Goal: Transaction & Acquisition: Purchase product/service

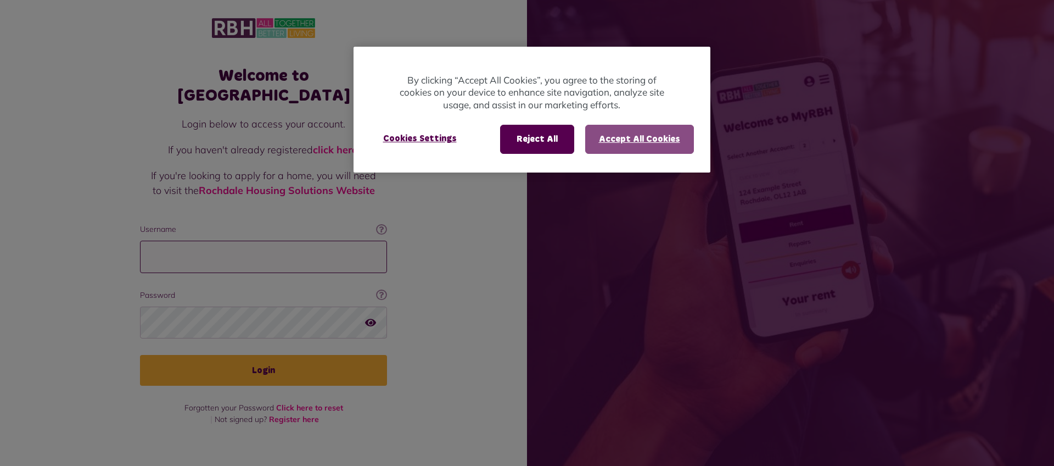
type input "**********"
click at [641, 138] on button "Accept All Cookies" at bounding box center [639, 139] width 109 height 29
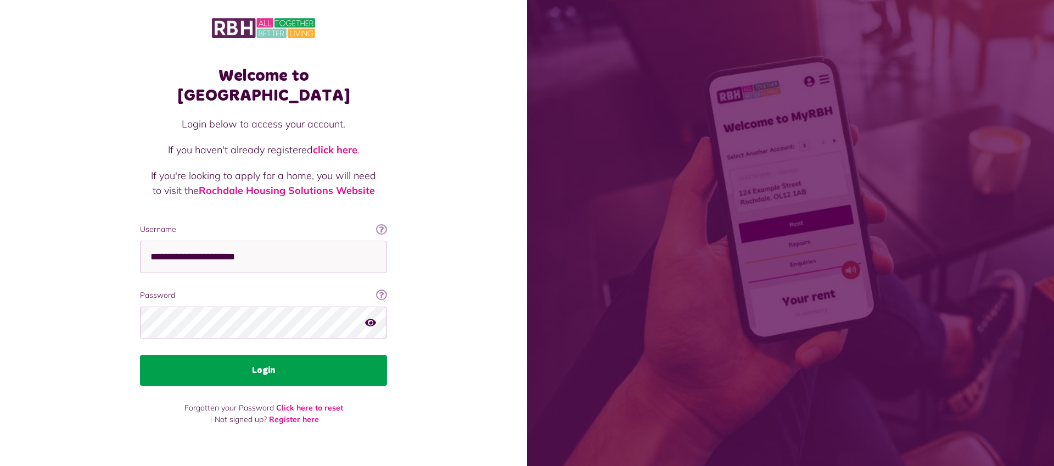
click at [303, 355] on button "Login" at bounding box center [263, 370] width 247 height 31
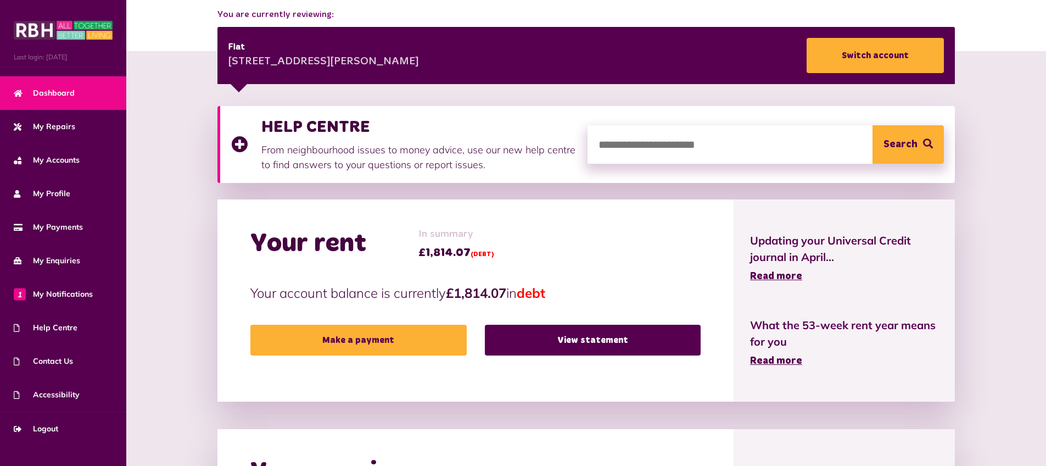
scroll to position [139, 0]
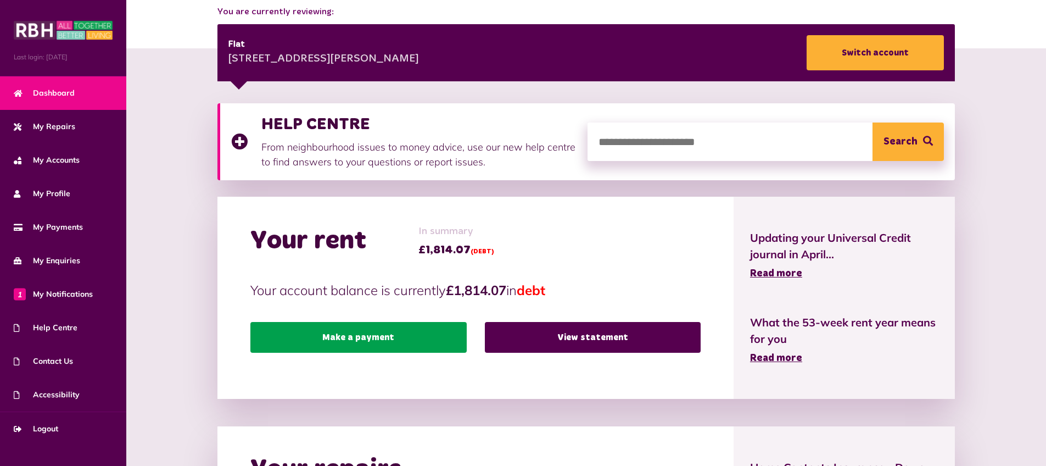
click at [385, 340] on link "Make a payment" at bounding box center [358, 337] width 216 height 31
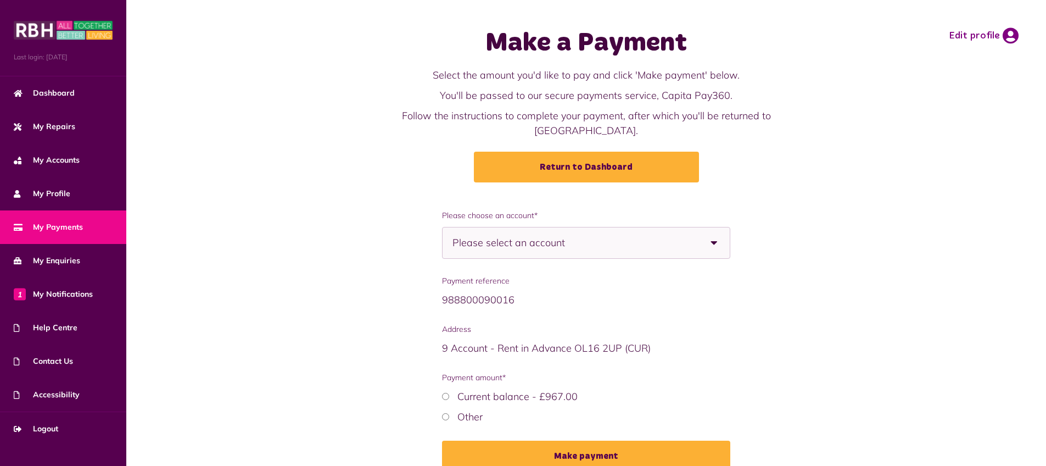
click at [559, 228] on span "Please select an account" at bounding box center [527, 242] width 151 height 31
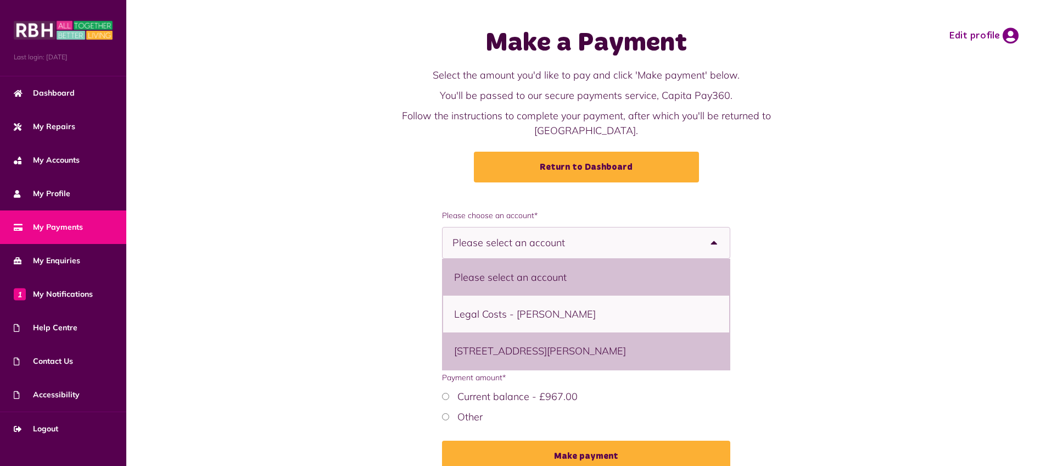
click at [570, 333] on li "3A St Stephens Gardens, Middleton, M24 6DS - Flat" at bounding box center [586, 350] width 286 height 37
select select "**********"
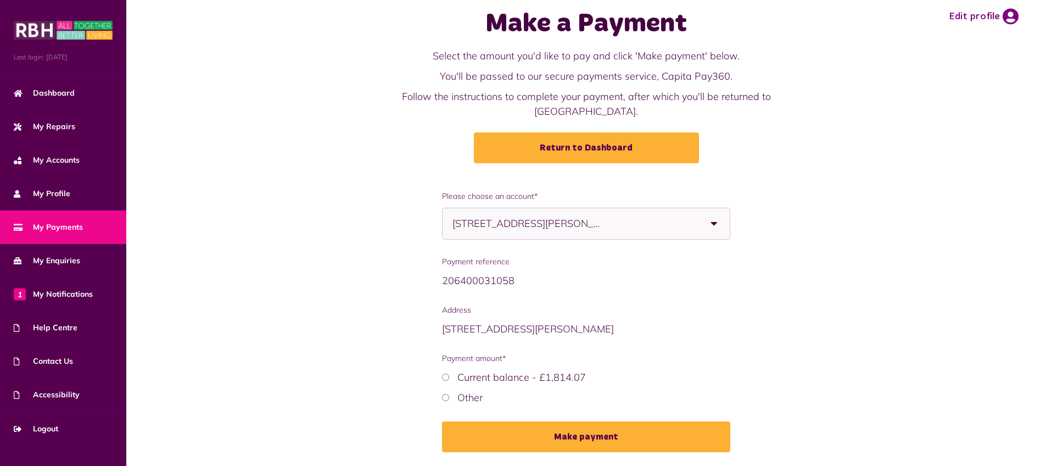
scroll to position [40, 0]
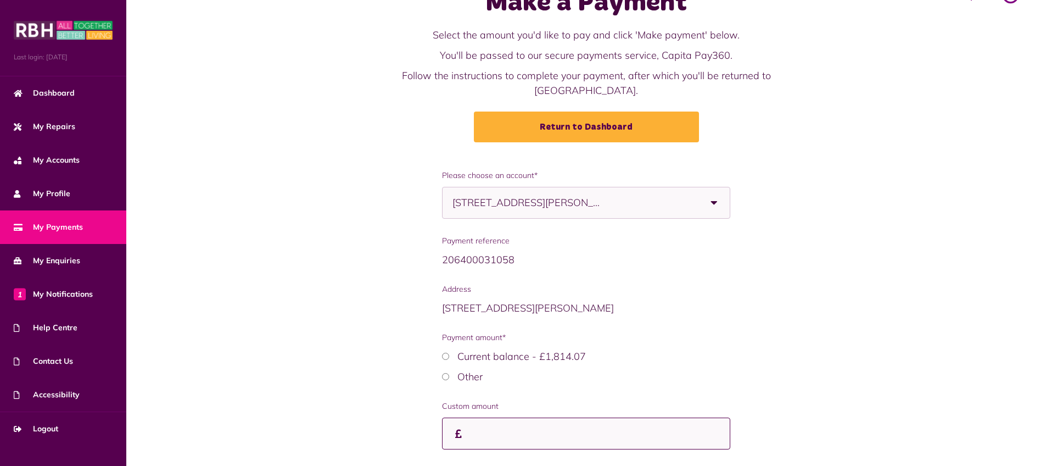
click at [0, 0] on input "Custom amount" at bounding box center [0, 0] width 0 height 0
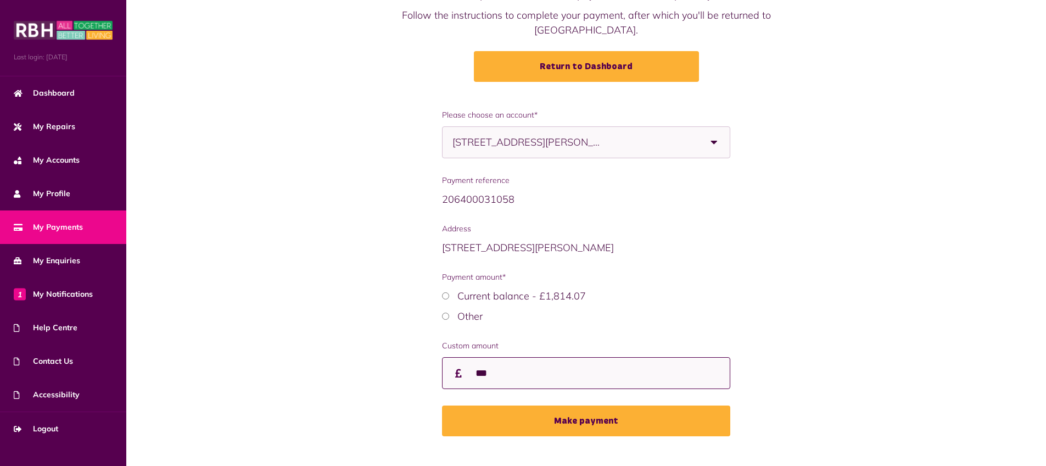
scroll to position [105, 0]
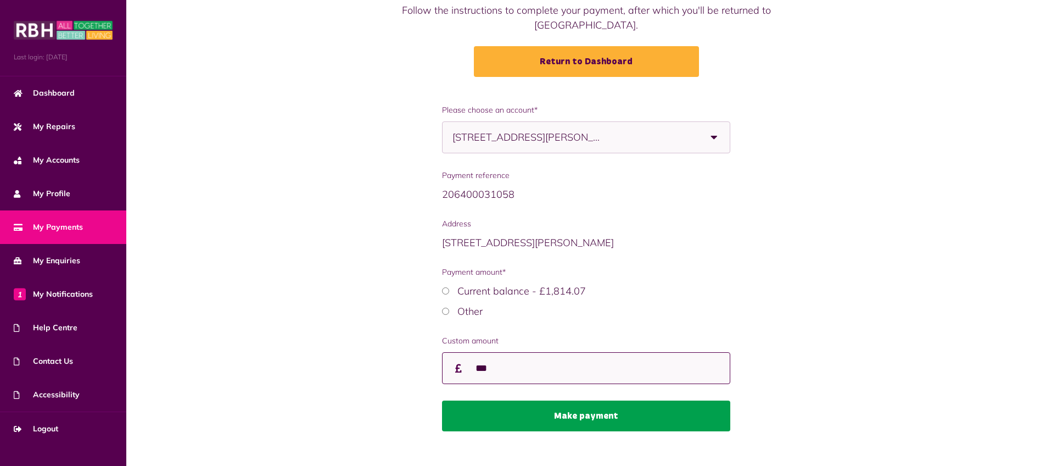
type input "***"
click at [579, 406] on button "Make payment" at bounding box center [586, 415] width 288 height 31
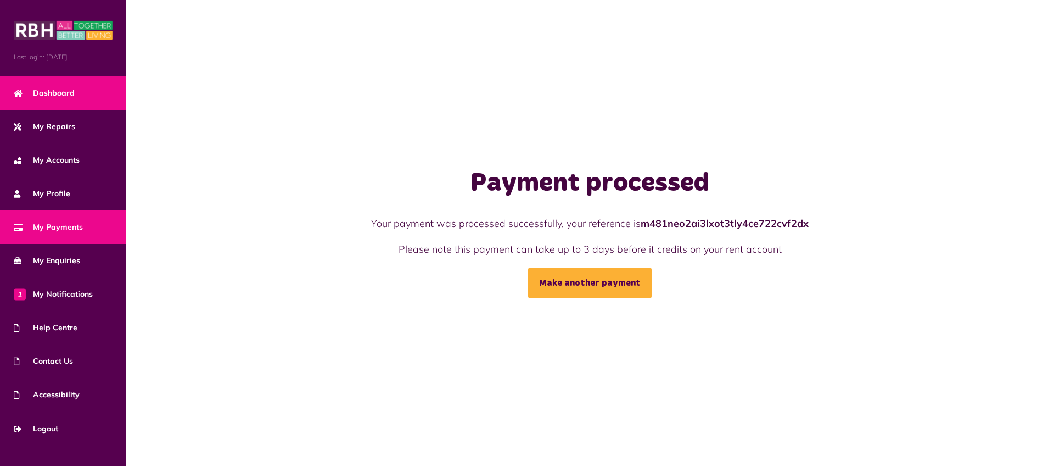
click at [70, 96] on span "Dashboard" at bounding box center [44, 93] width 61 height 12
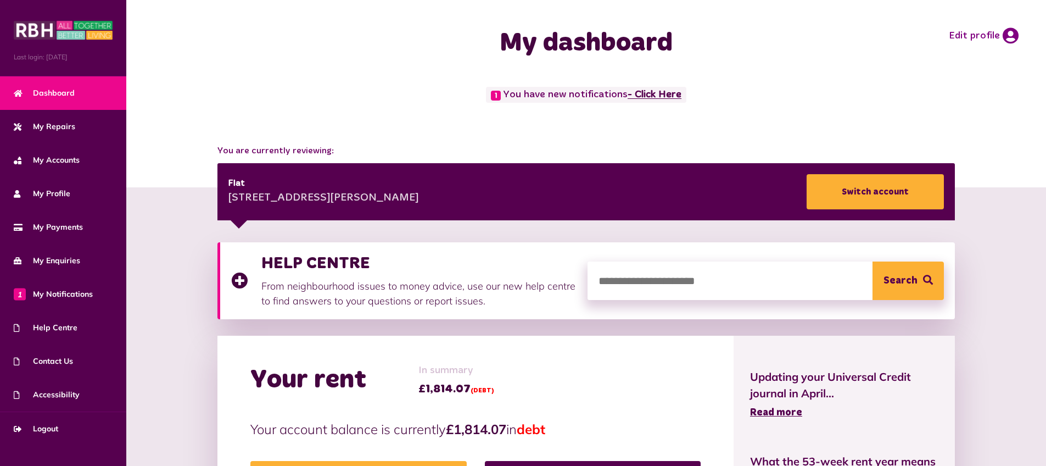
click at [657, 93] on link "- Click Here" at bounding box center [655, 95] width 54 height 10
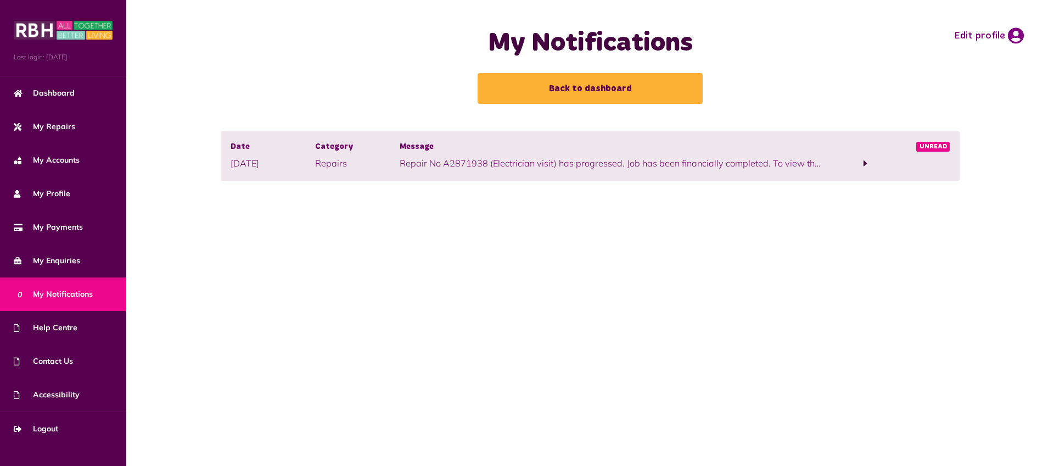
click at [620, 166] on p "Repair No A2871938 (Electrician visit) has progressed. Job has been financially…" at bounding box center [611, 162] width 423 height 13
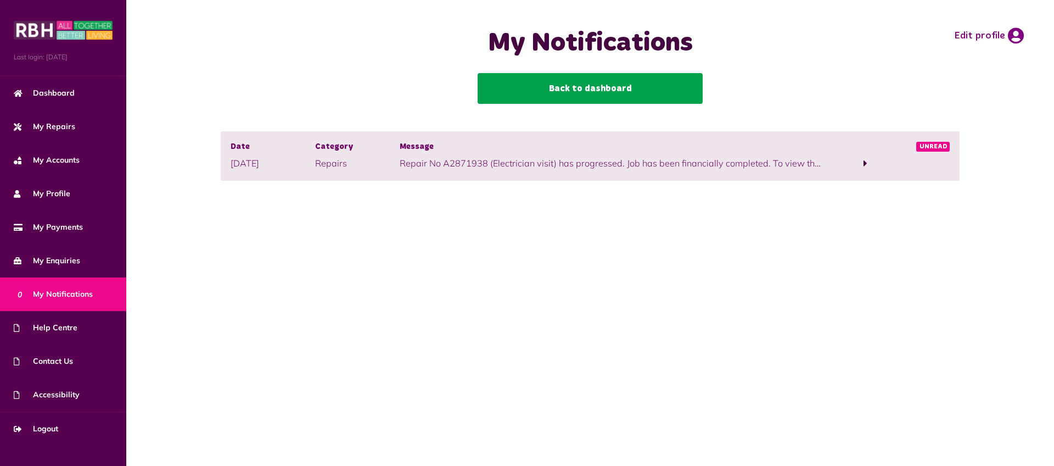
click at [583, 90] on link "Back to dashboard" at bounding box center [590, 88] width 225 height 31
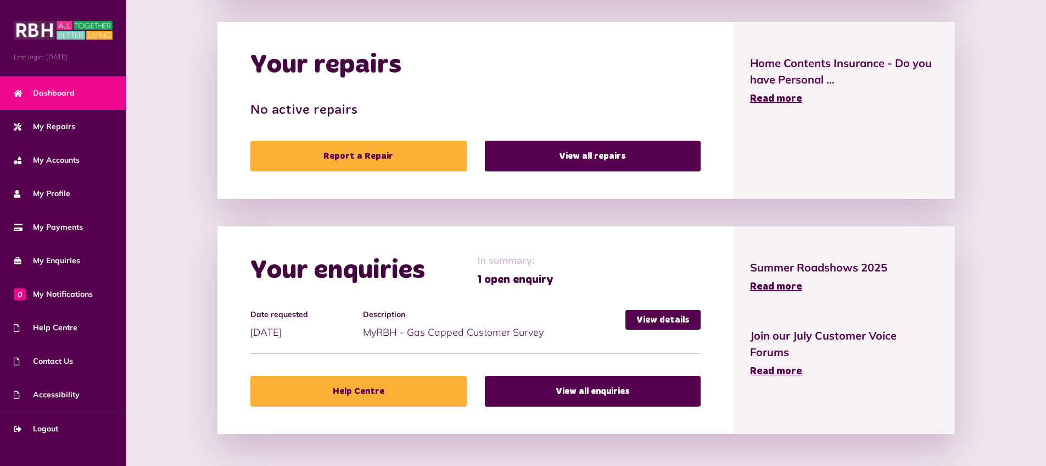
scroll to position [544, 0]
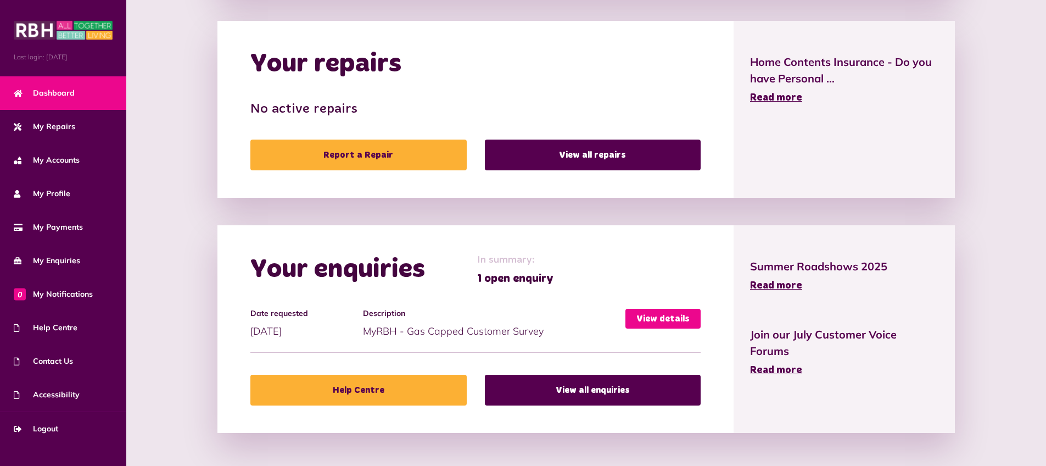
click at [662, 319] on link "View details" at bounding box center [662, 319] width 75 height 20
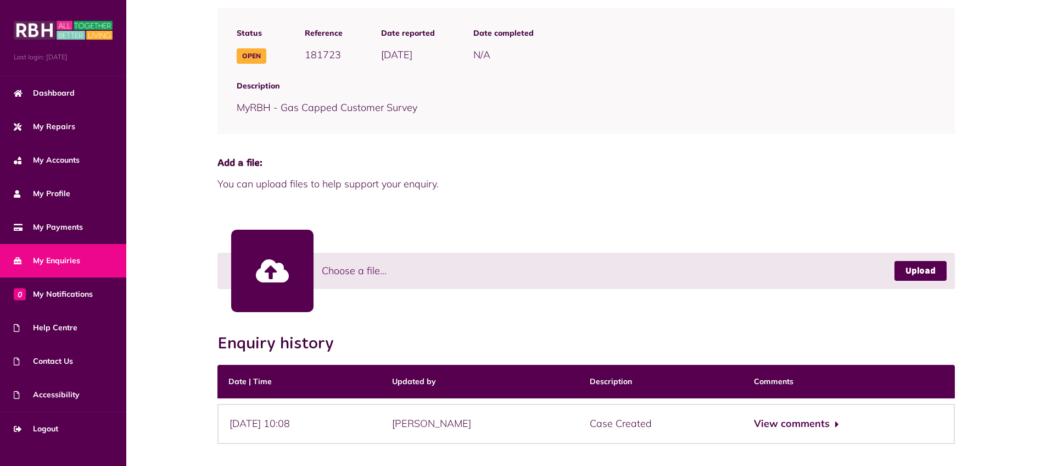
scroll to position [184, 0]
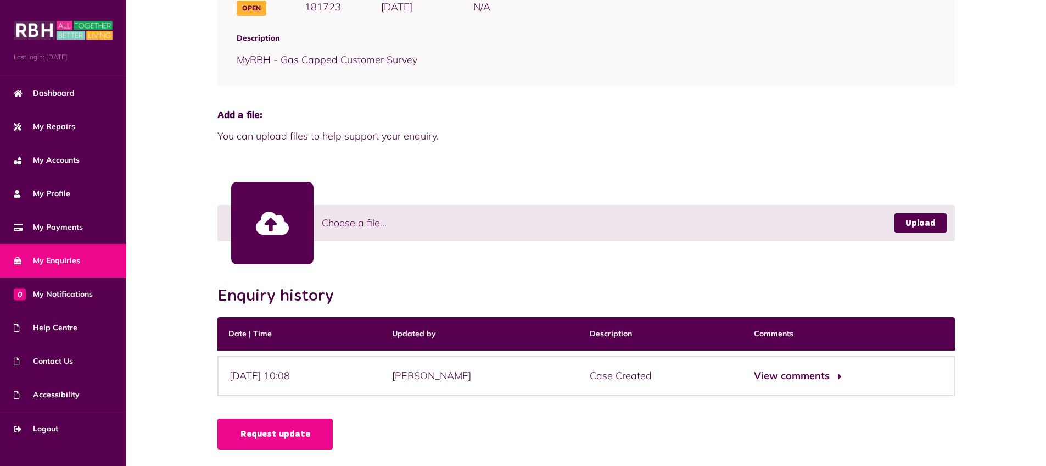
click at [809, 379] on button "View comments" at bounding box center [796, 376] width 85 height 16
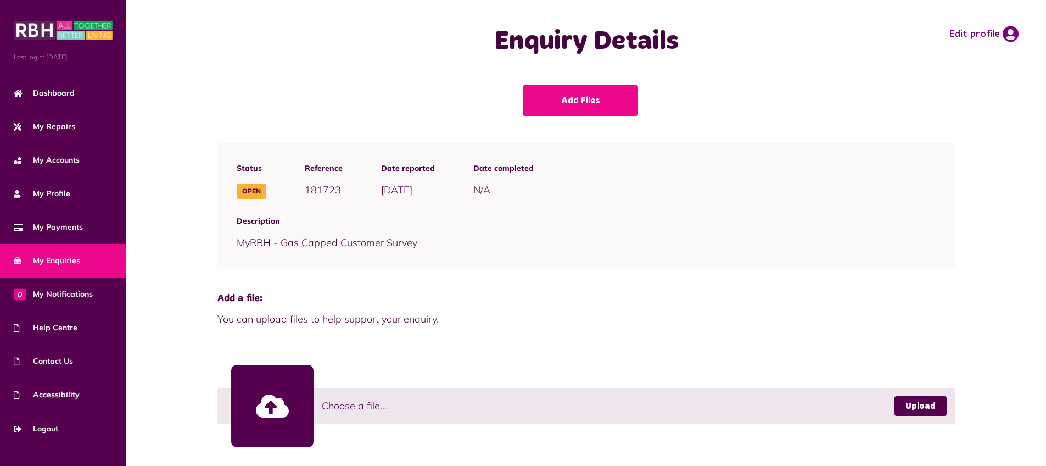
scroll to position [0, 0]
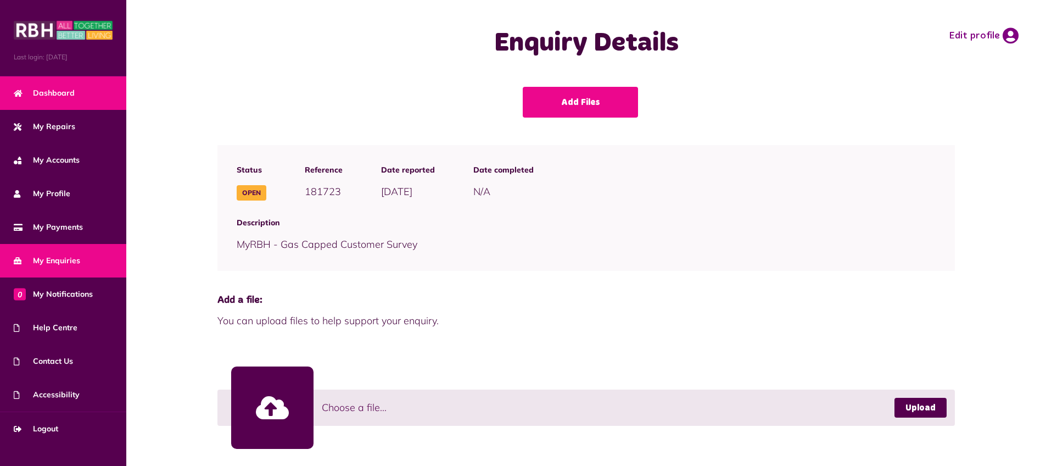
click at [52, 94] on span "Dashboard" at bounding box center [44, 93] width 61 height 12
